Goal: Task Accomplishment & Management: Use online tool/utility

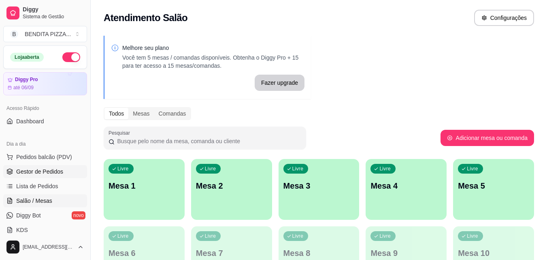
click at [46, 168] on span "Gestor de Pedidos" at bounding box center [39, 171] width 47 height 8
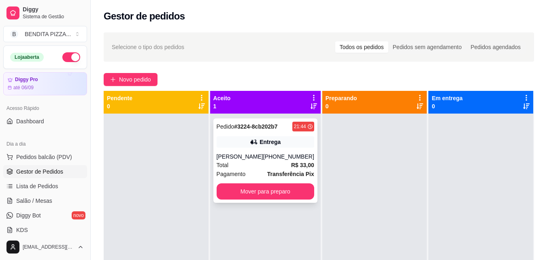
click at [246, 160] on div "[PERSON_NAME]" at bounding box center [240, 156] width 47 height 8
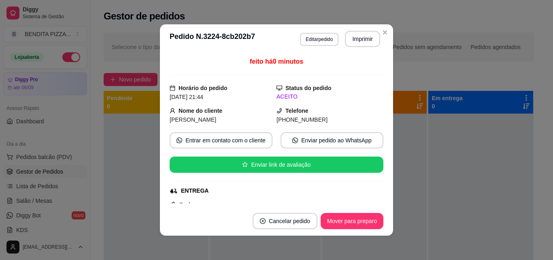
scroll to position [128, 0]
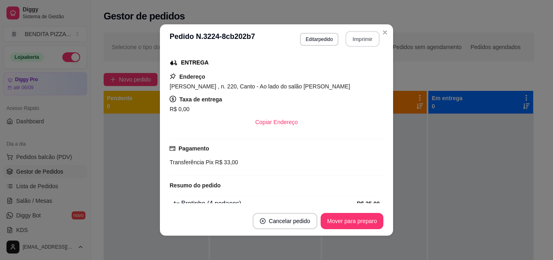
click at [359, 40] on button "Imprimir" at bounding box center [363, 39] width 34 height 16
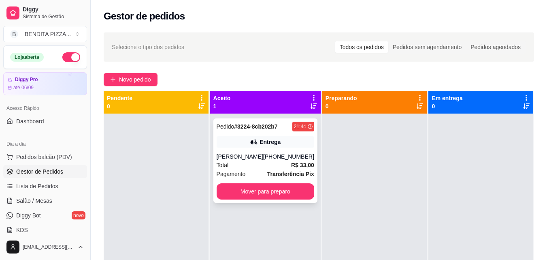
click at [291, 168] on span "R$ 33,00" at bounding box center [302, 164] width 23 height 9
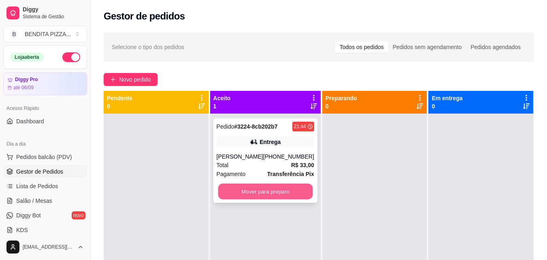
click at [287, 185] on button "Mover para preparo" at bounding box center [265, 191] width 95 height 16
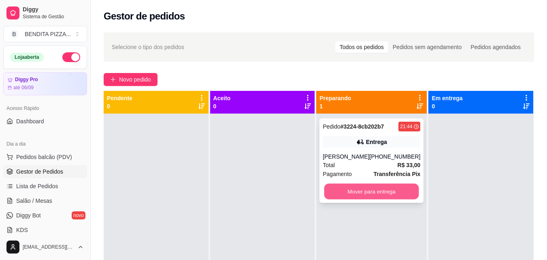
click at [379, 195] on button "Mover para entrega" at bounding box center [371, 191] width 95 height 16
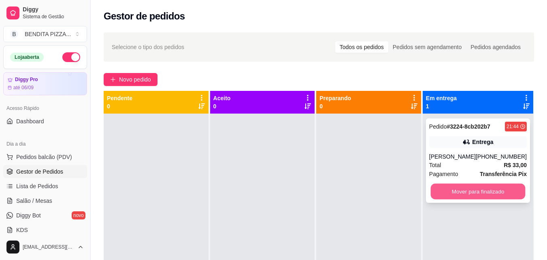
click at [501, 190] on button "Mover para finalizado" at bounding box center [477, 191] width 95 height 16
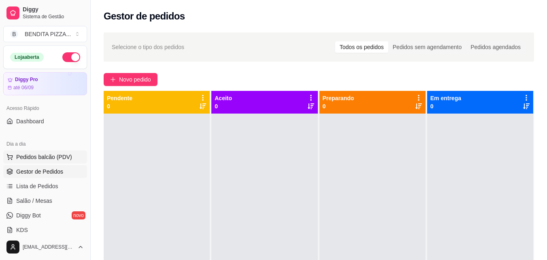
click at [58, 153] on span "Pedidos balcão (PDV)" at bounding box center [44, 157] width 56 height 8
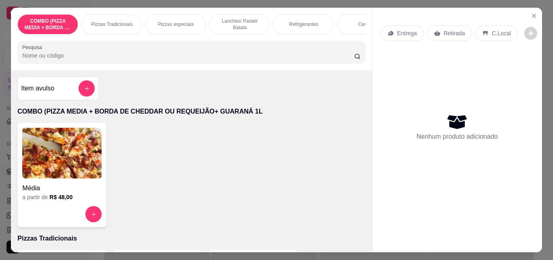
click at [113, 21] on p "Pizzas Tradicionais" at bounding box center [112, 24] width 42 height 6
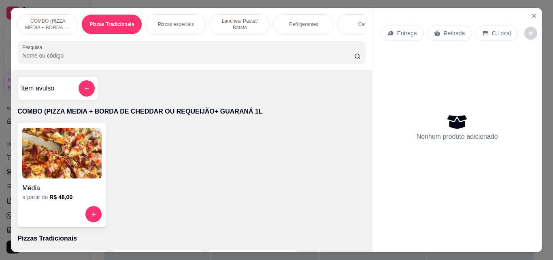
scroll to position [21, 0]
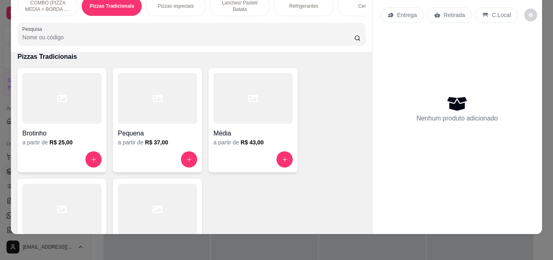
click at [48, 229] on div "COMBO (PIZZA MEDIA + BORDA DE CHEDDAR OU REQUEIJÃO+ GUARANÁ 1L Pizzas Tradicion…" at bounding box center [276, 130] width 553 height 260
click at [66, 204] on div at bounding box center [61, 208] width 79 height 51
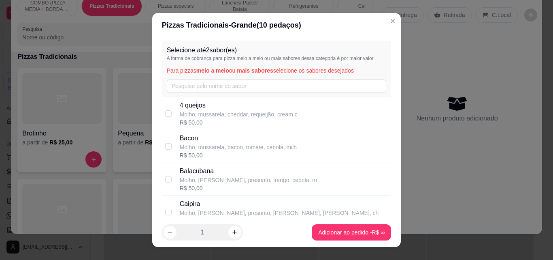
click at [192, 116] on p "Molho, mussarela, cheddar, requeijão, cream c" at bounding box center [239, 114] width 118 height 8
checkbox input "true"
click at [188, 82] on input "text" at bounding box center [277, 85] width 220 height 13
type input "v"
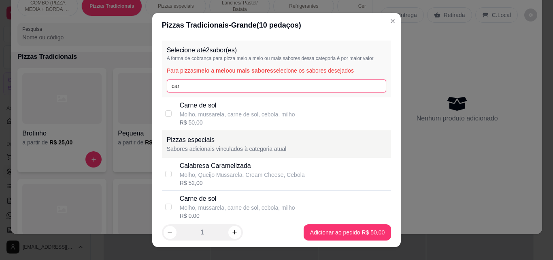
type input "car"
click at [209, 112] on p "Molho, mussarela, carne de sol, cebola, milho" at bounding box center [237, 114] width 115 height 8
checkbox input "true"
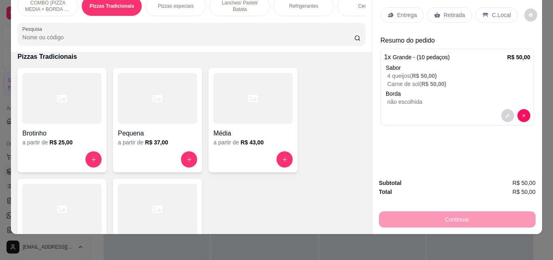
click at [410, 14] on div "Entrega" at bounding box center [402, 14] width 43 height 15
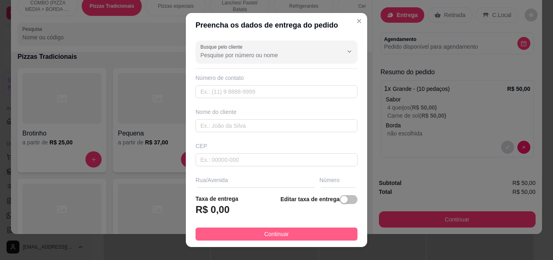
click at [317, 233] on button "Continuar" at bounding box center [277, 233] width 162 height 13
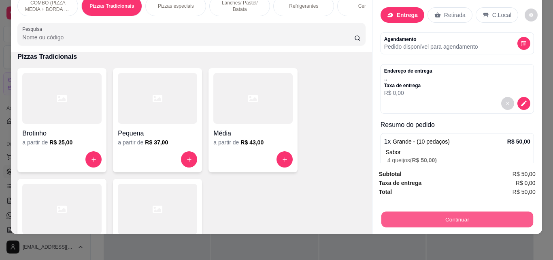
click at [389, 218] on button "Continuar" at bounding box center [457, 219] width 152 height 16
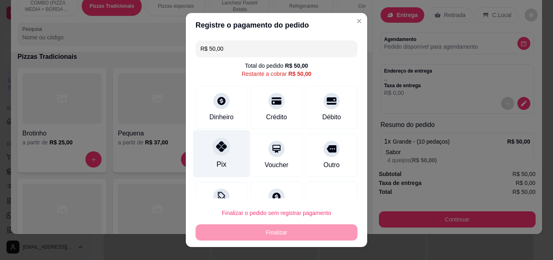
click at [221, 141] on div at bounding box center [222, 146] width 18 height 18
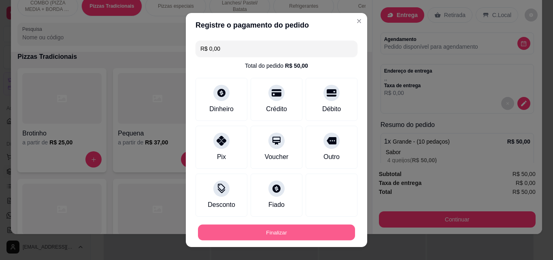
click at [292, 232] on button "Finalizar" at bounding box center [276, 232] width 157 height 16
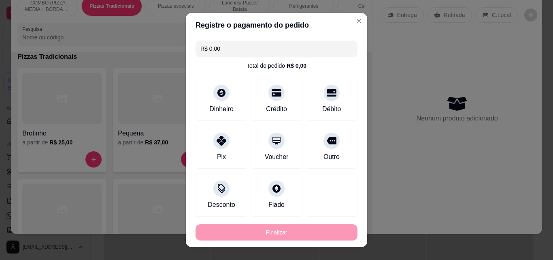
type input "-R$ 50,00"
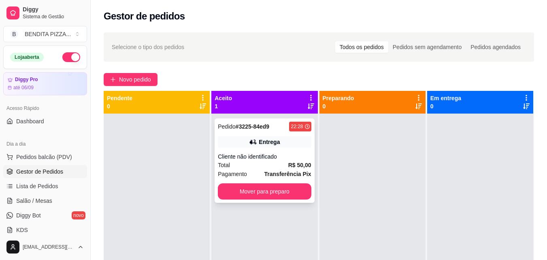
click at [265, 159] on div "Cliente não identificado" at bounding box center [264, 156] width 93 height 8
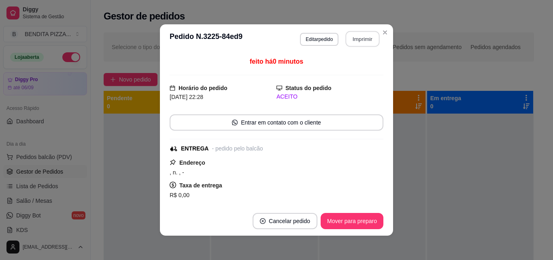
click at [354, 36] on button "Imprimir" at bounding box center [363, 39] width 34 height 16
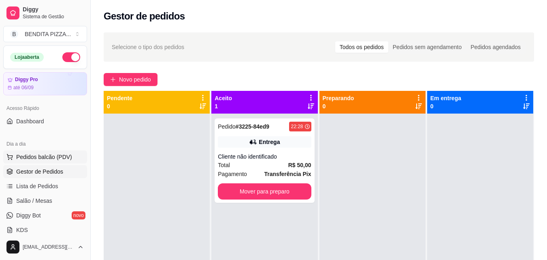
click at [56, 151] on button "Pedidos balcão (PDV)" at bounding box center [45, 156] width 84 height 13
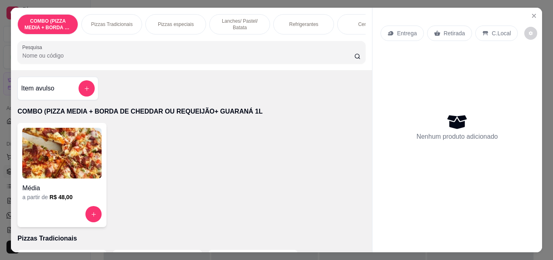
click at [105, 21] on p "Pizzas Tradicionais" at bounding box center [112, 24] width 42 height 6
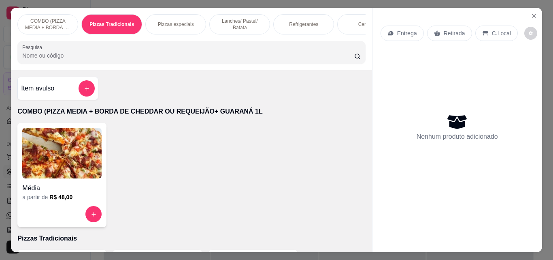
scroll to position [21, 0]
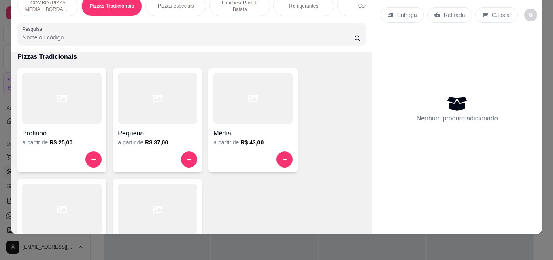
click at [273, 158] on div at bounding box center [252, 159] width 79 height 16
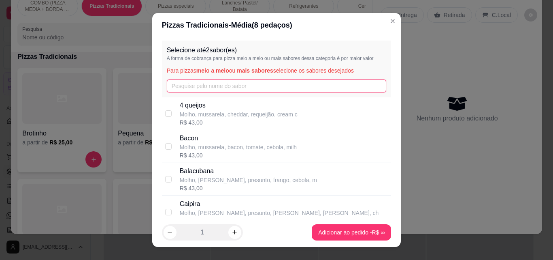
click at [265, 82] on input "text" at bounding box center [277, 85] width 220 height 13
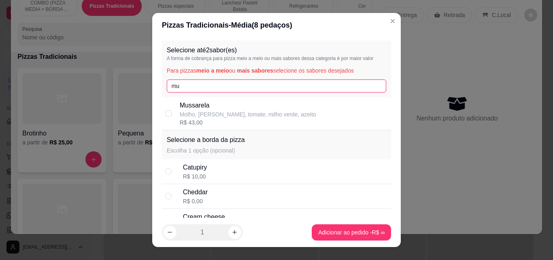
type input "mu"
click at [262, 119] on div "R$ 43,00" at bounding box center [248, 122] width 136 height 8
checkbox input "true"
click at [253, 92] on input "mu" at bounding box center [277, 85] width 220 height 13
type input "m"
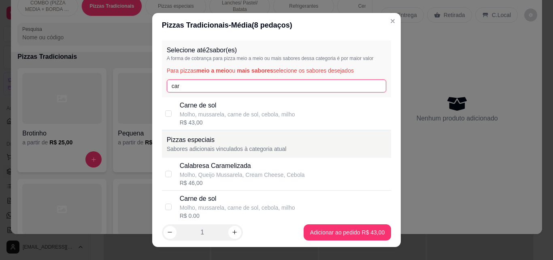
type input "car"
click at [195, 113] on p "Molho, mussarela, carne de sol, cebola, milho" at bounding box center [237, 114] width 115 height 8
checkbox input "true"
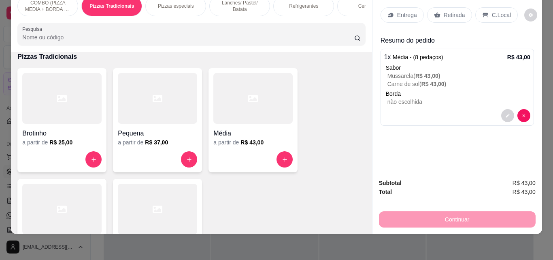
click at [412, 14] on div "Entrega" at bounding box center [402, 14] width 43 height 15
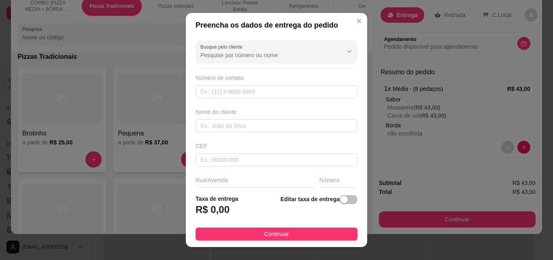
drag, startPoint x: 326, startPoint y: 235, endPoint x: 104, endPoint y: 2, distance: 321.9
click at [326, 234] on button "Continuar" at bounding box center [277, 233] width 162 height 13
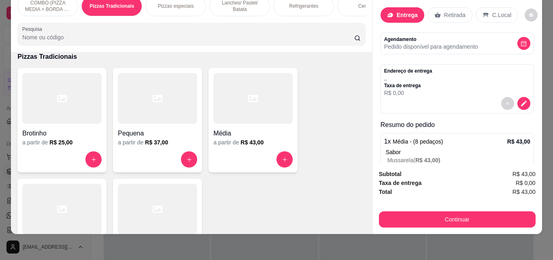
click at [511, 88] on div "Endereço de entrega , , Taxa de entrega R$ 0,00" at bounding box center [457, 82] width 146 height 29
click at [520, 100] on icon "decrease-product-quantity" at bounding box center [523, 103] width 7 height 7
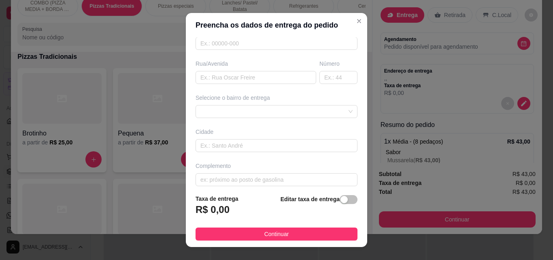
scroll to position [123, 0]
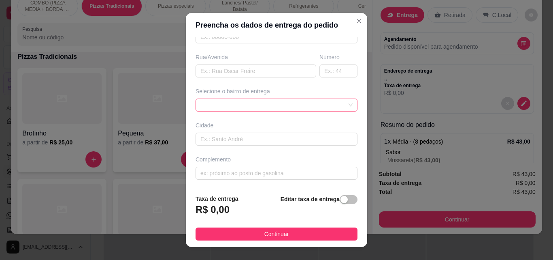
click at [334, 106] on div at bounding box center [277, 104] width 162 height 13
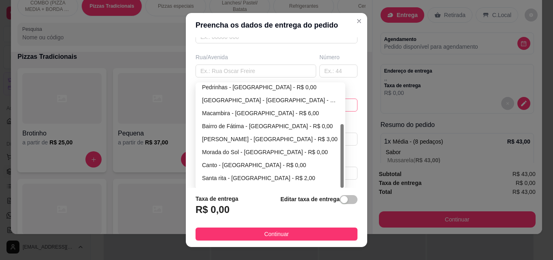
scroll to position [65, 0]
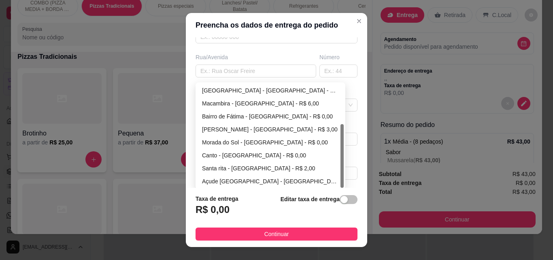
drag, startPoint x: 337, startPoint y: 134, endPoint x: 337, endPoint y: 191, distance: 56.3
click at [337, 191] on section "Preencha os dados de entrega do pedido Busque pelo cliente Número de contato No…" at bounding box center [276, 130] width 181 height 234
click at [309, 180] on div "Açude [GEOGRAPHIC_DATA] - [GEOGRAPHIC_DATA] - R$ 3,00" at bounding box center [270, 181] width 137 height 9
type input "[GEOGRAPHIC_DATA]"
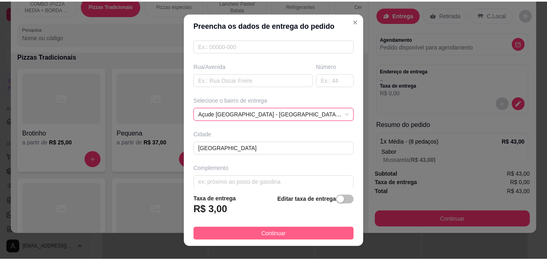
scroll to position [123, 0]
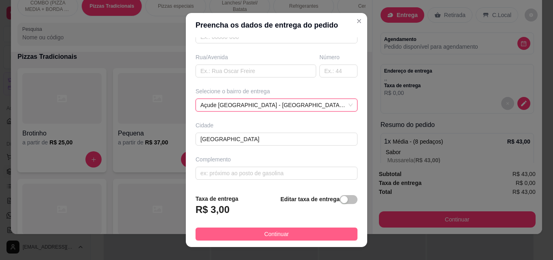
click at [326, 231] on button "Continuar" at bounding box center [277, 233] width 162 height 13
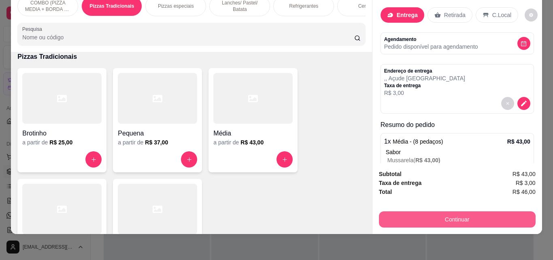
click at [456, 211] on button "Continuar" at bounding box center [457, 219] width 157 height 16
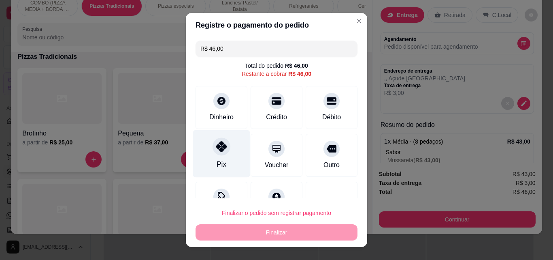
click at [211, 157] on div "Pix" at bounding box center [221, 153] width 57 height 47
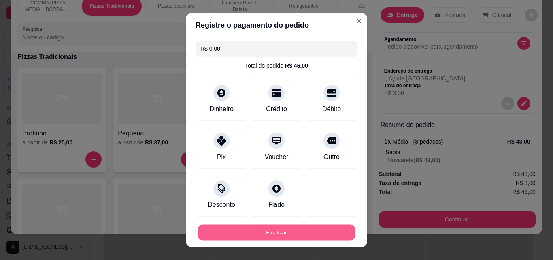
click at [263, 233] on button "Finalizar" at bounding box center [276, 232] width 157 height 16
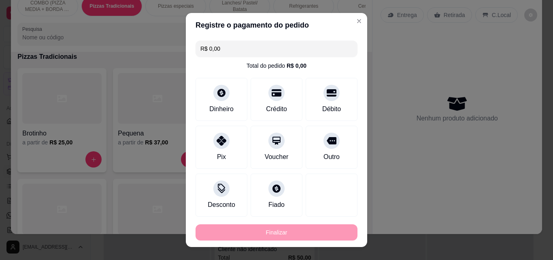
type input "-R$ 46,00"
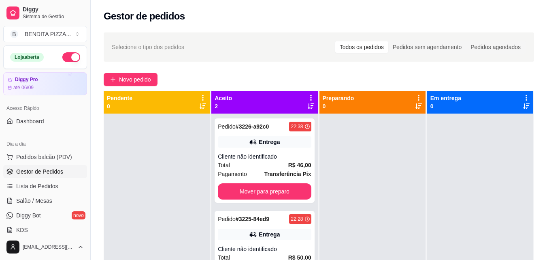
click at [50, 165] on link "Gestor de Pedidos" at bounding box center [45, 171] width 84 height 13
click at [39, 158] on span "Pedidos balcão (PDV)" at bounding box center [44, 157] width 56 height 8
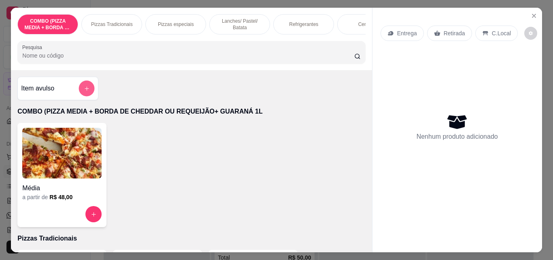
click at [79, 96] on div at bounding box center [87, 88] width 16 height 16
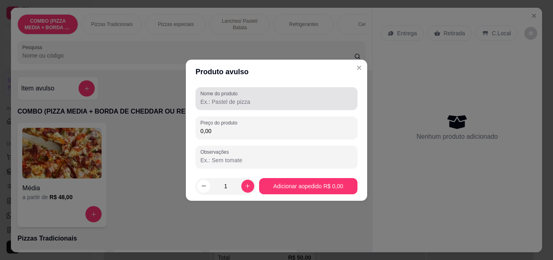
click at [212, 104] on input "Nome do produto" at bounding box center [276, 102] width 152 height 8
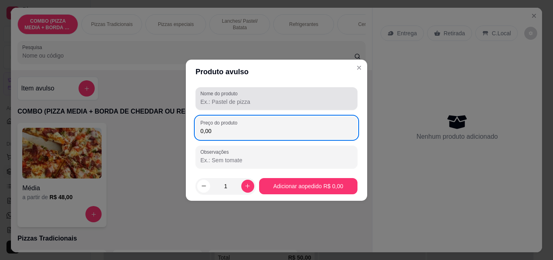
type input "0,00"
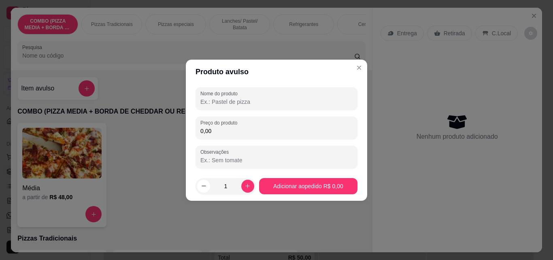
click at [212, 104] on input "Nome do produto" at bounding box center [276, 102] width 152 height 8
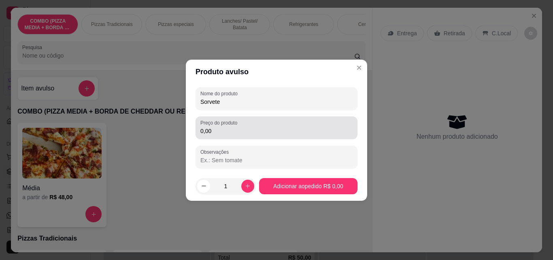
type input "Sorvete"
click at [224, 125] on label "Preço do produto" at bounding box center [220, 122] width 40 height 7
click at [224, 127] on input "0,00" at bounding box center [276, 131] width 152 height 8
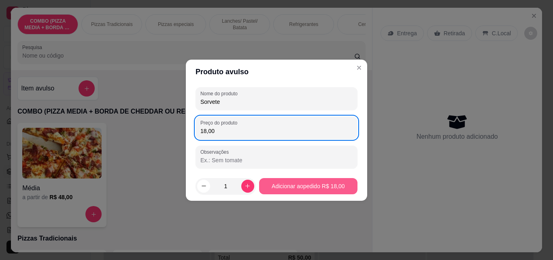
type input "18,00"
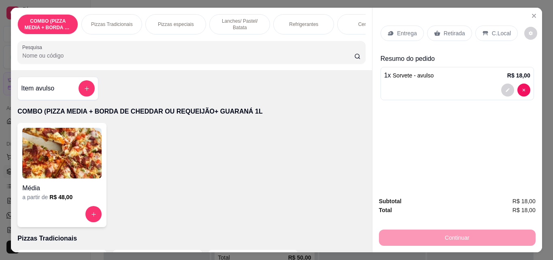
click at [434, 31] on icon at bounding box center [437, 33] width 6 height 5
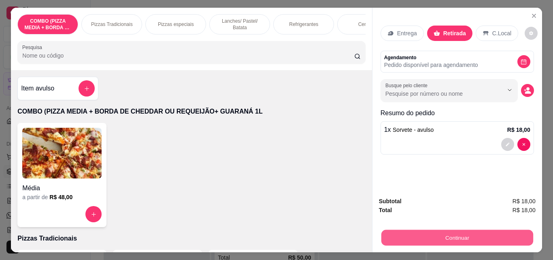
click at [434, 231] on button "Continuar" at bounding box center [457, 237] width 152 height 16
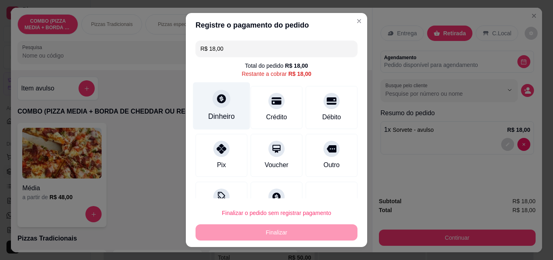
click at [216, 94] on icon at bounding box center [221, 98] width 11 height 11
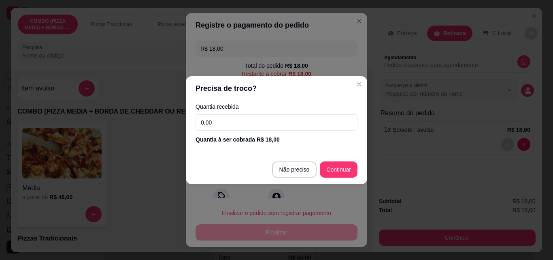
click at [234, 121] on input "0,00" at bounding box center [277, 122] width 162 height 16
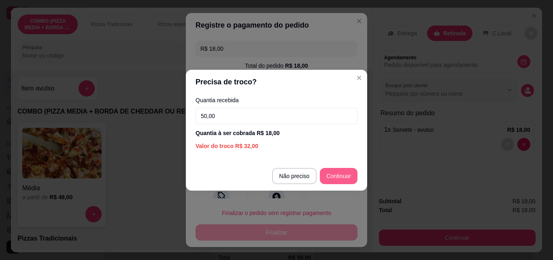
type input "50,00"
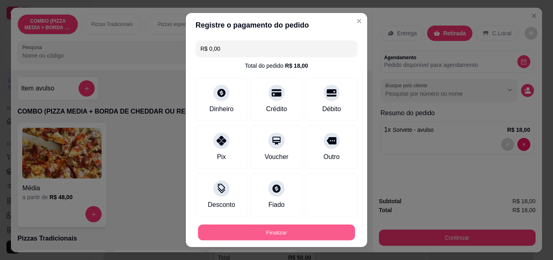
click at [329, 229] on button "Finalizar" at bounding box center [276, 232] width 157 height 16
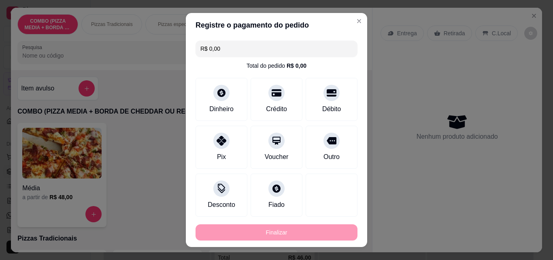
type input "-R$ 18,00"
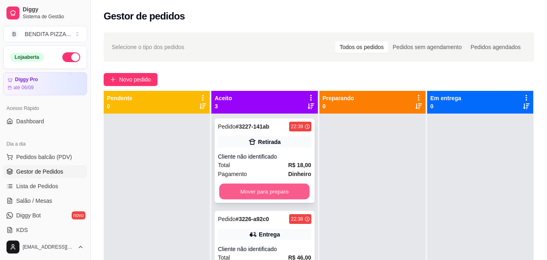
click at [291, 190] on button "Mover para preparo" at bounding box center [264, 191] width 90 height 16
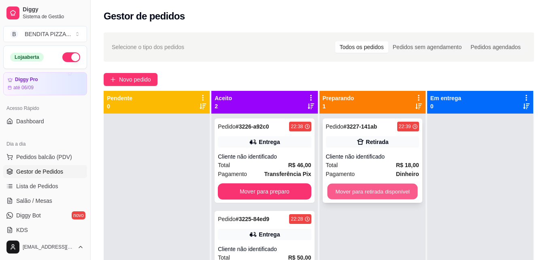
click at [374, 193] on button "Mover para retirada disponível" at bounding box center [372, 191] width 90 height 16
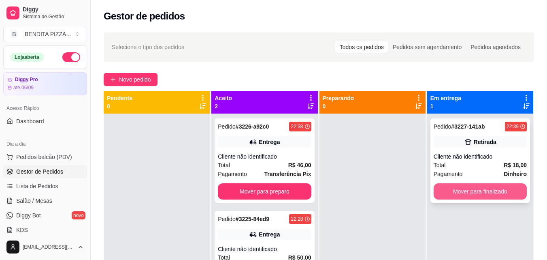
click at [460, 193] on button "Mover para finalizado" at bounding box center [480, 191] width 93 height 16
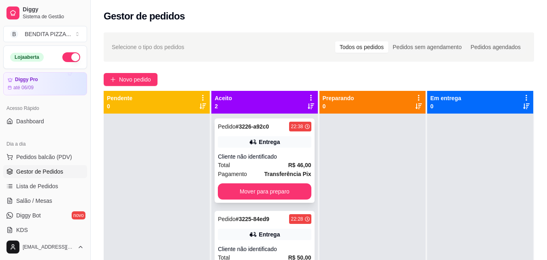
click at [286, 181] on div "Pedido # 3226-a92c0 22:38 Entrega Cliente não identificado Total R$ 46,00 Pagam…" at bounding box center [265, 160] width 100 height 84
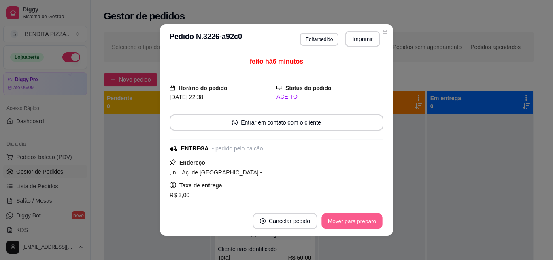
click at [368, 218] on button "Mover para preparo" at bounding box center [352, 221] width 61 height 16
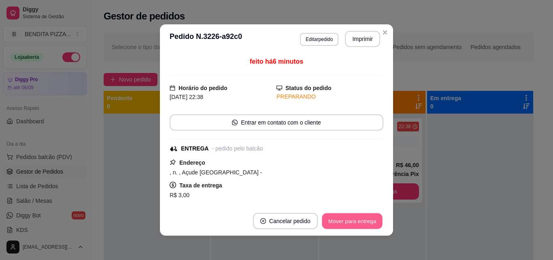
click at [368, 218] on button "Mover para entrega" at bounding box center [352, 221] width 61 height 16
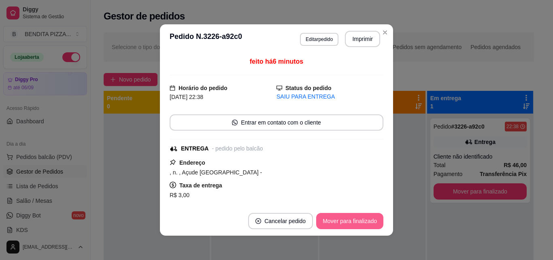
click at [368, 218] on button "Mover para finalizado" at bounding box center [349, 221] width 67 height 16
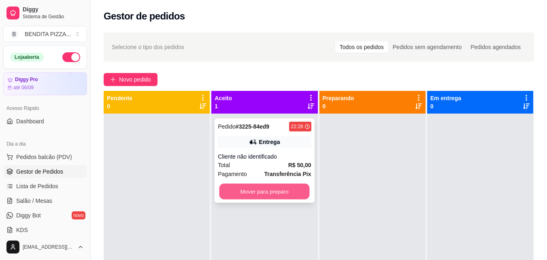
click at [289, 185] on button "Mover para preparo" at bounding box center [264, 191] width 90 height 16
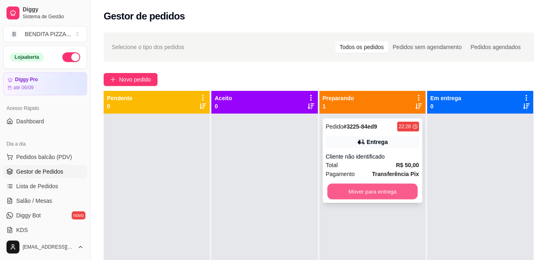
click at [350, 183] on button "Mover para entrega" at bounding box center [372, 191] width 90 height 16
click at [409, 188] on button "Mover para entrega" at bounding box center [372, 191] width 90 height 16
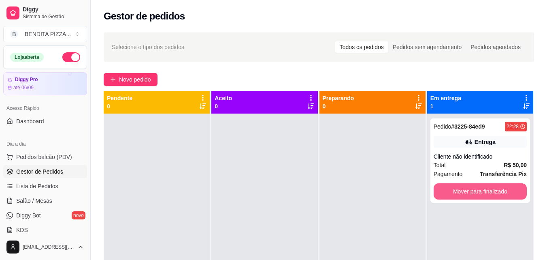
click at [453, 187] on button "Mover para finalizado" at bounding box center [480, 191] width 93 height 16
